Goal: Information Seeking & Learning: Learn about a topic

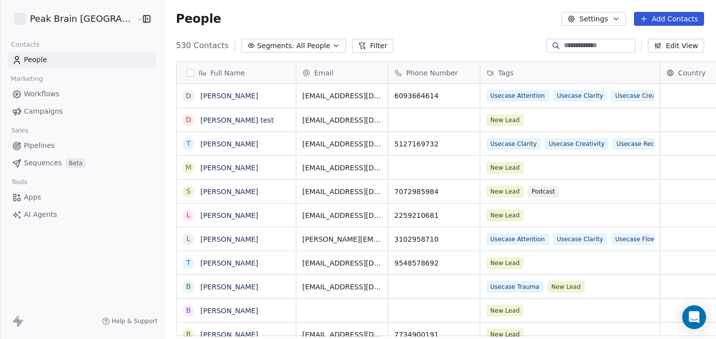
scroll to position [299, 581]
click at [235, 93] on link "[PERSON_NAME]" at bounding box center [229, 96] width 58 height 8
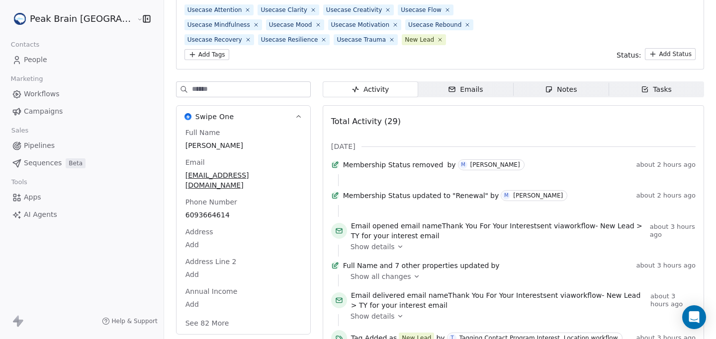
scroll to position [96, 0]
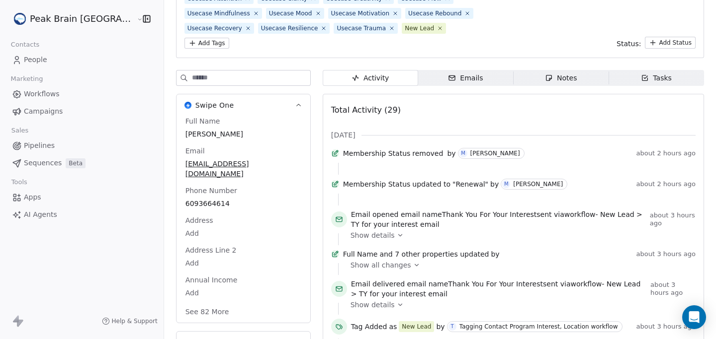
click at [354, 241] on span "Show details" at bounding box center [372, 236] width 44 height 10
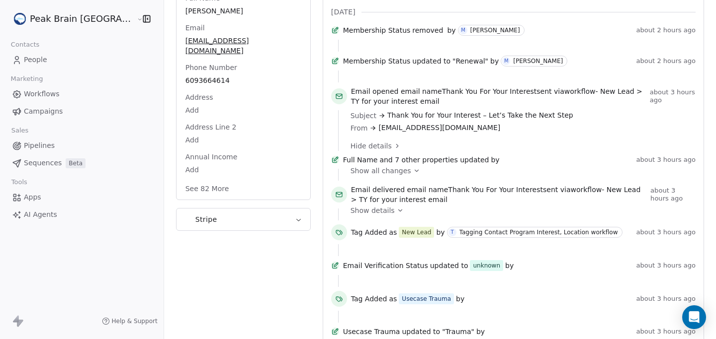
scroll to position [222, 0]
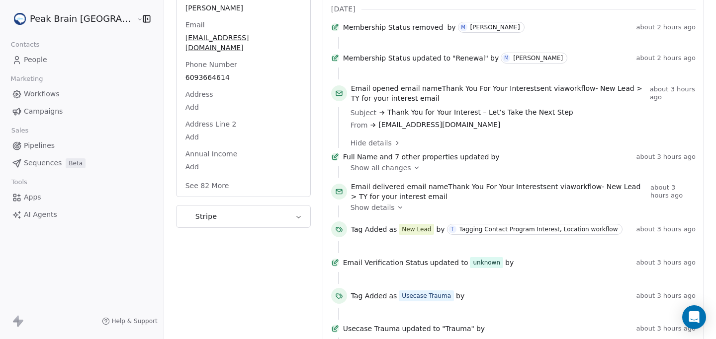
click at [350, 213] on span "Show details" at bounding box center [372, 208] width 44 height 10
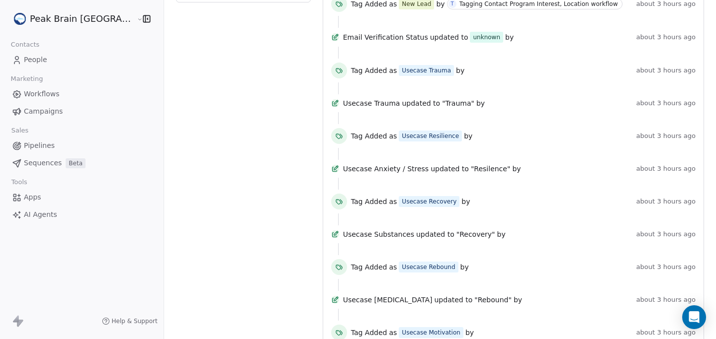
scroll to position [0, 0]
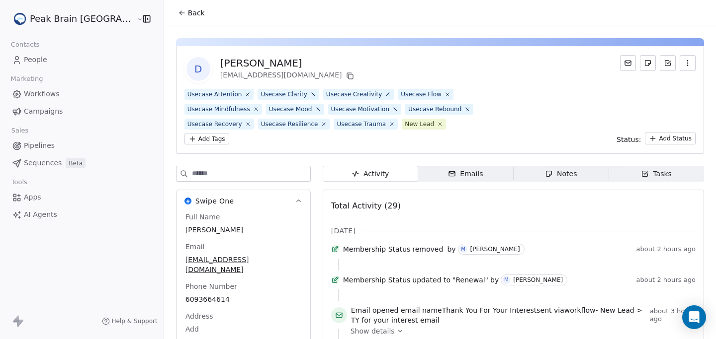
click at [463, 170] on div "Emails" at bounding box center [465, 174] width 35 height 10
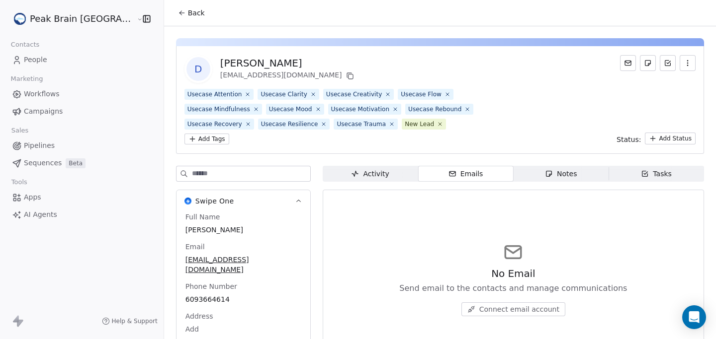
click at [363, 167] on span "Activity Activity" at bounding box center [370, 174] width 95 height 16
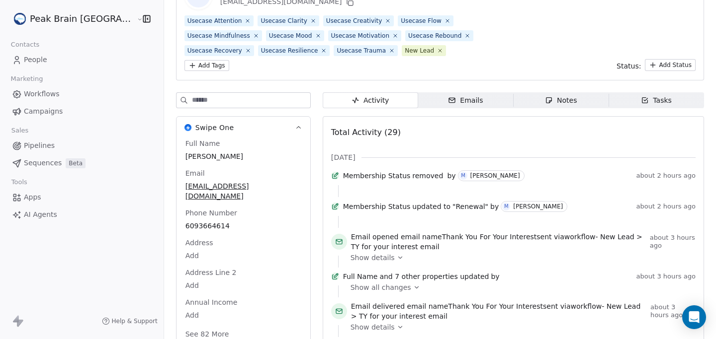
scroll to position [274, 0]
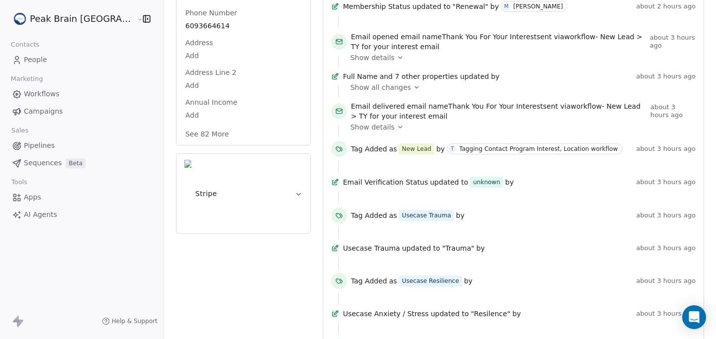
click at [188, 126] on button "See 82 More" at bounding box center [207, 134] width 56 height 18
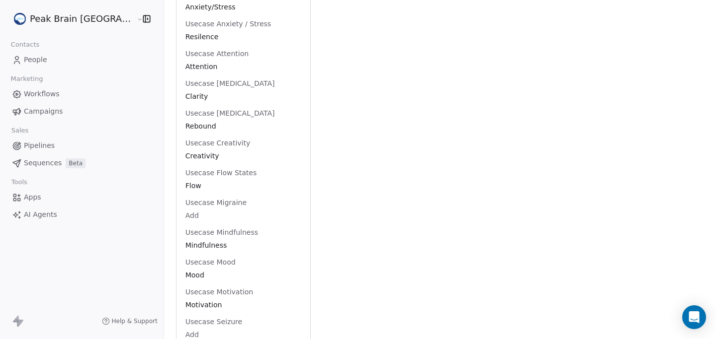
scroll to position [2538, 0]
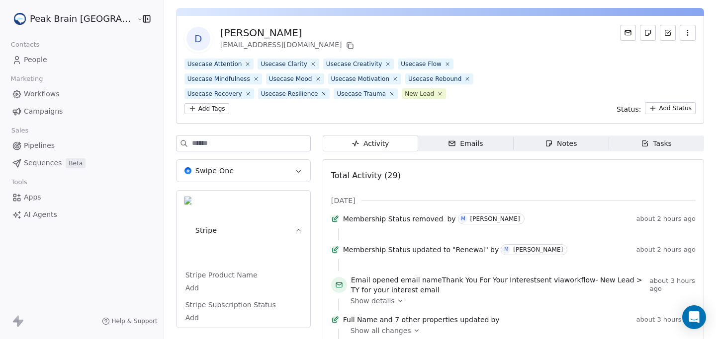
scroll to position [29, 0]
click at [73, 56] on link "People" at bounding box center [82, 60] width 148 height 16
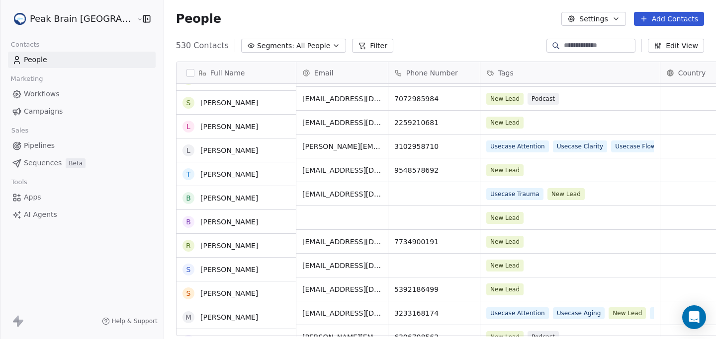
scroll to position [94, 0]
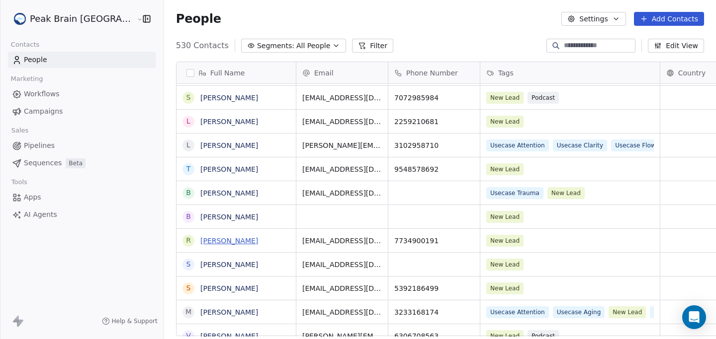
click at [206, 240] on link "[PERSON_NAME]" at bounding box center [229, 241] width 58 height 8
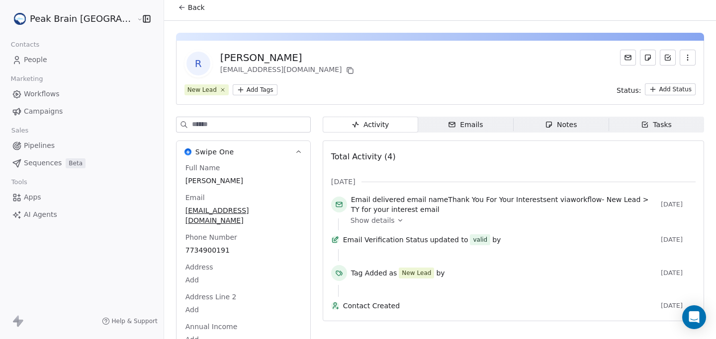
scroll to position [9, 0]
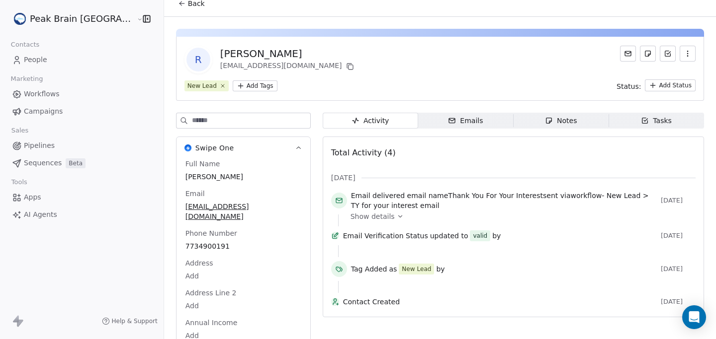
click at [350, 218] on span "Show details" at bounding box center [372, 217] width 44 height 10
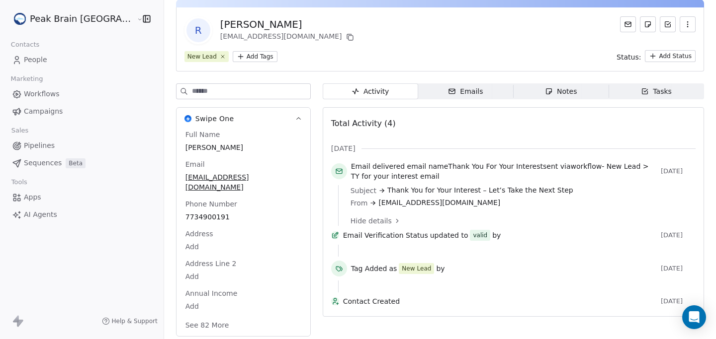
scroll to position [63, 0]
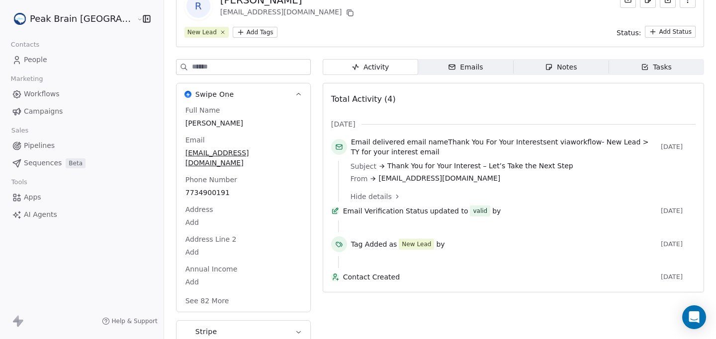
click at [440, 75] on span "Emails Emails" at bounding box center [465, 67] width 95 height 16
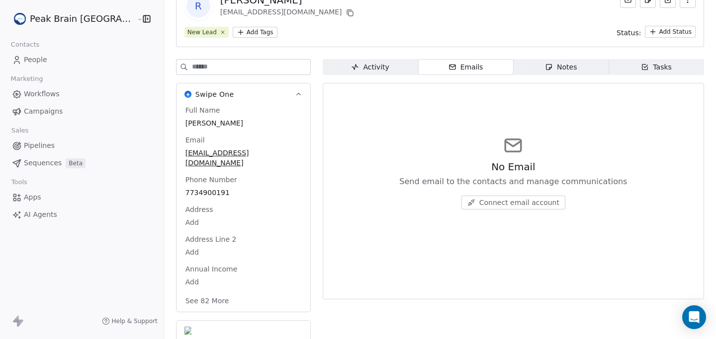
click at [370, 71] on span "Activity Activity" at bounding box center [370, 67] width 95 height 16
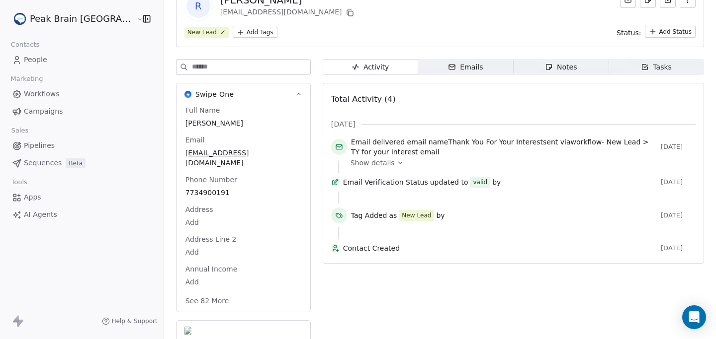
click at [62, 18] on html "Peak Brain [GEOGRAPHIC_DATA] Contacts People Marketing Workflows Campaigns Sale…" at bounding box center [358, 169] width 716 height 339
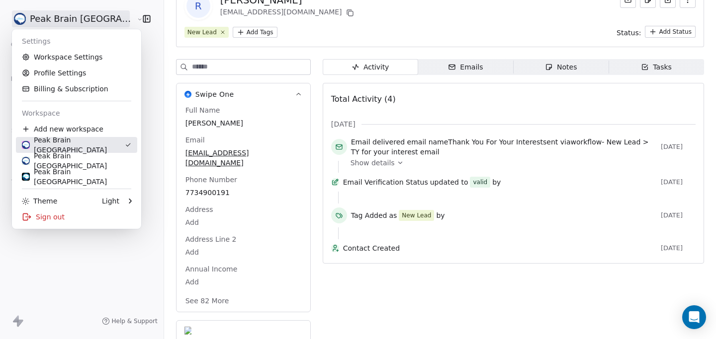
click at [63, 140] on div "Peak Brain [GEOGRAPHIC_DATA]" at bounding box center [73, 145] width 103 height 20
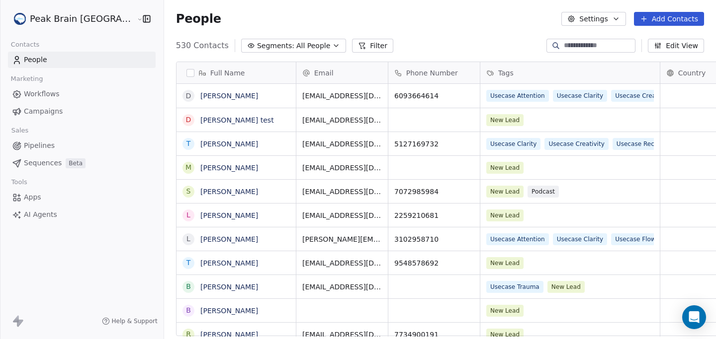
scroll to position [299, 581]
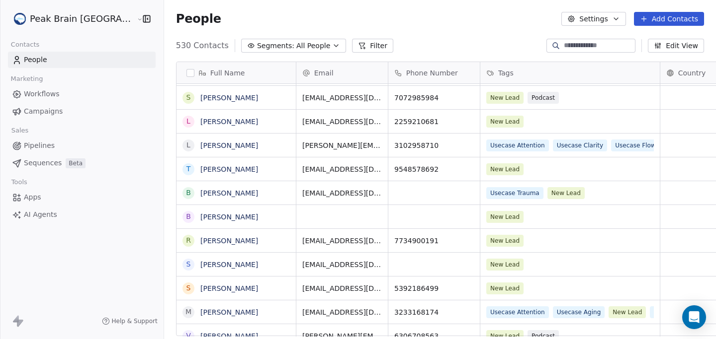
click at [60, 150] on link "Pipelines" at bounding box center [82, 146] width 148 height 16
